Goal: Register for event/course

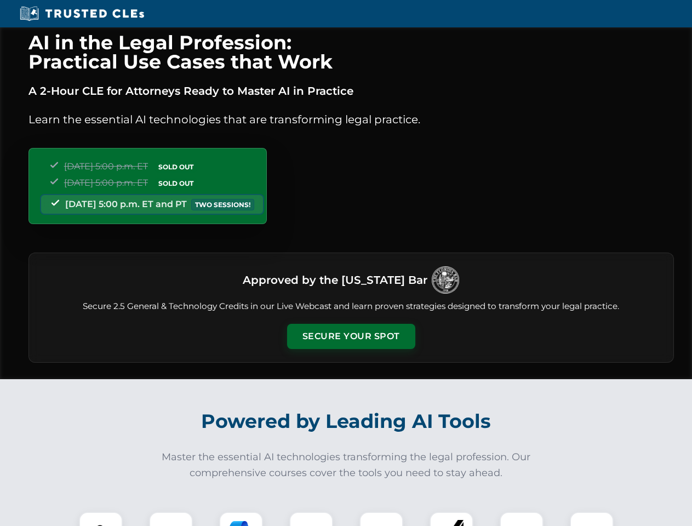
click at [351, 336] on button "Secure Your Spot" at bounding box center [351, 336] width 128 height 25
click at [101, 519] on img at bounding box center [101, 534] width 32 height 32
click at [171, 519] on div at bounding box center [171, 534] width 44 height 44
